Goal: Find specific page/section: Find specific page/section

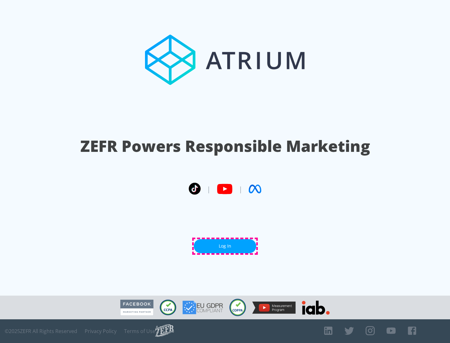
click at [225, 246] on link "Log In" at bounding box center [225, 247] width 62 height 14
